Goal: Navigation & Orientation: Go to known website

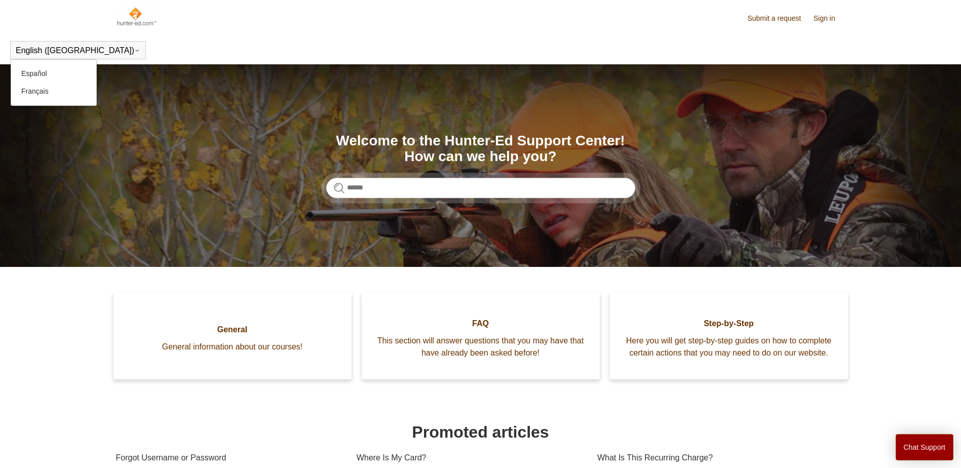
click at [29, 51] on button "English ([GEOGRAPHIC_DATA])" at bounding box center [78, 50] width 125 height 9
click at [210, 32] on header "Submit a request Sign in" at bounding box center [480, 18] width 729 height 36
click at [129, 16] on img at bounding box center [136, 16] width 41 height 20
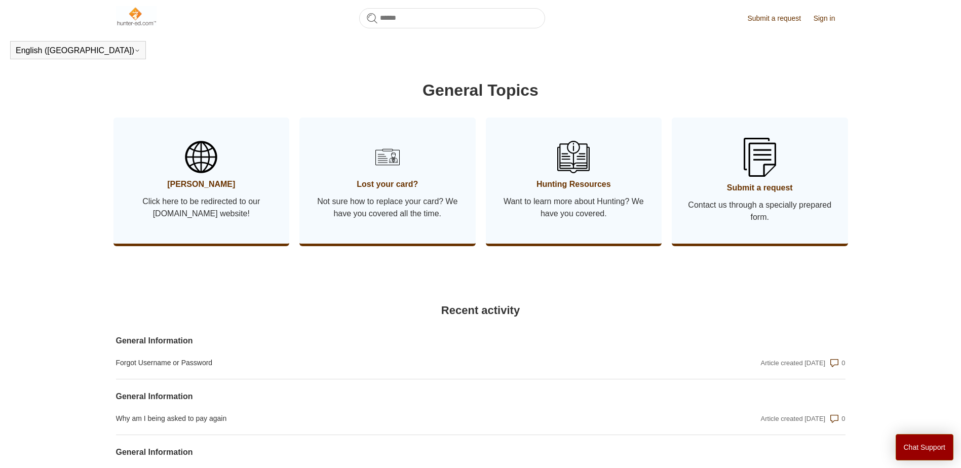
scroll to position [478, 0]
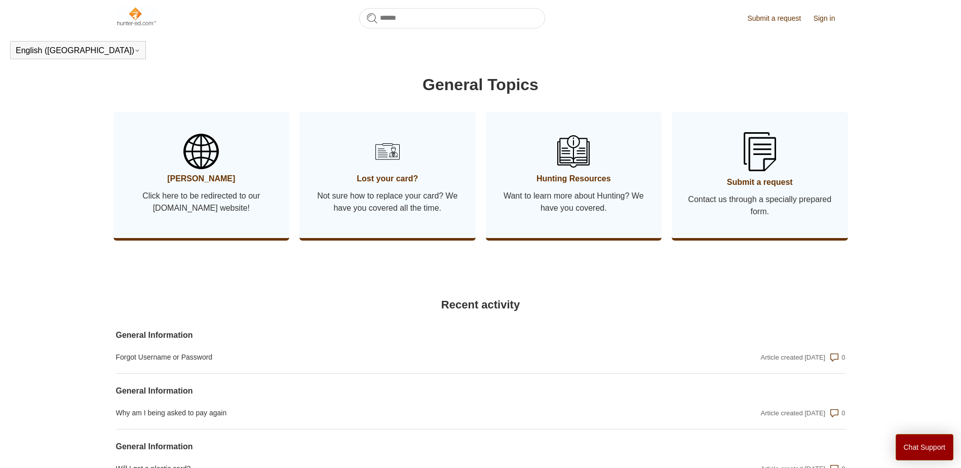
click at [198, 211] on span "Click here to be redirected to our [DOMAIN_NAME] website!" at bounding box center [202, 202] width 146 height 24
